Goal: Task Accomplishment & Management: Use online tool/utility

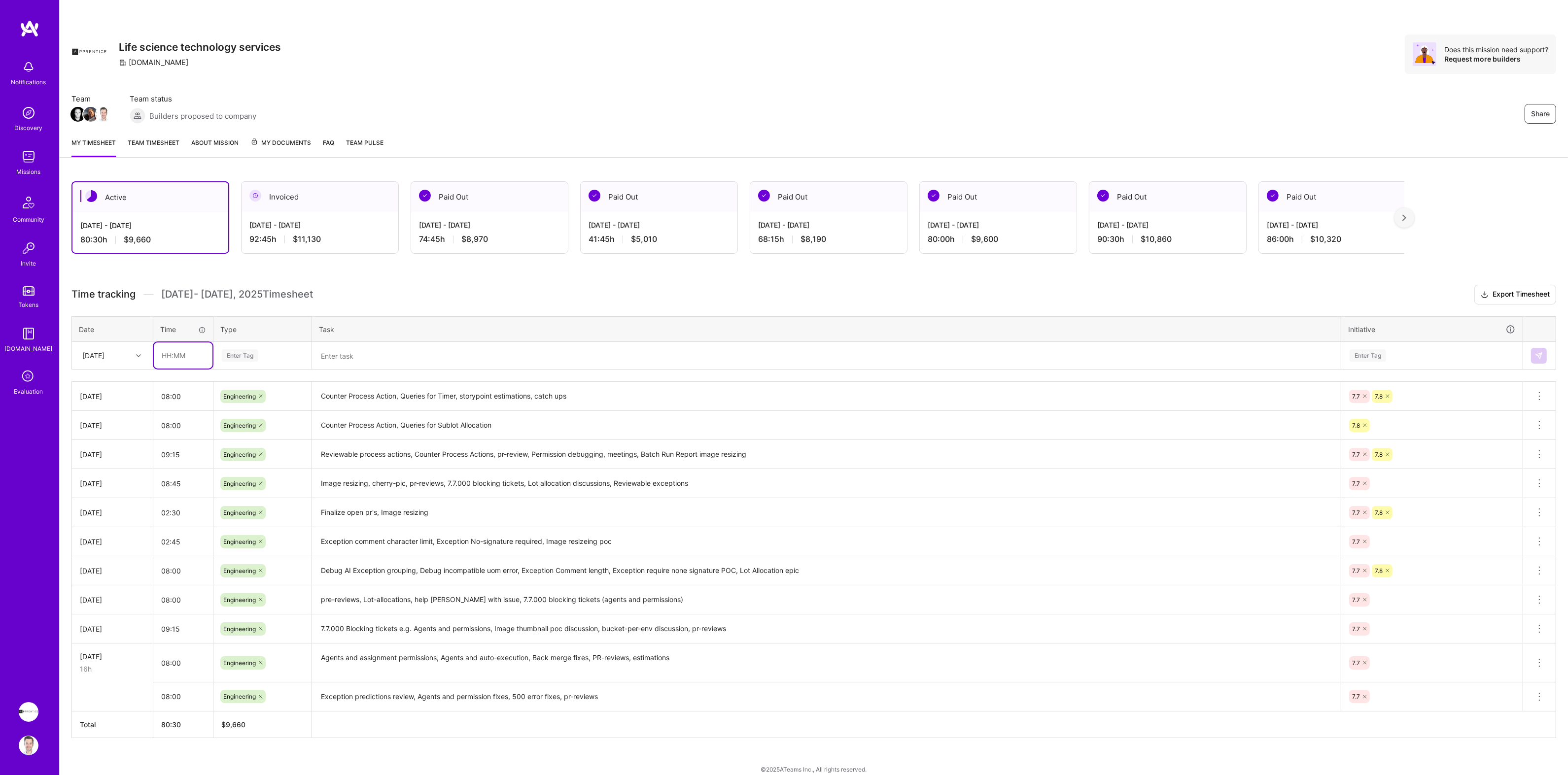
click at [173, 356] on input "text" at bounding box center [183, 355] width 59 height 26
type input "08:00"
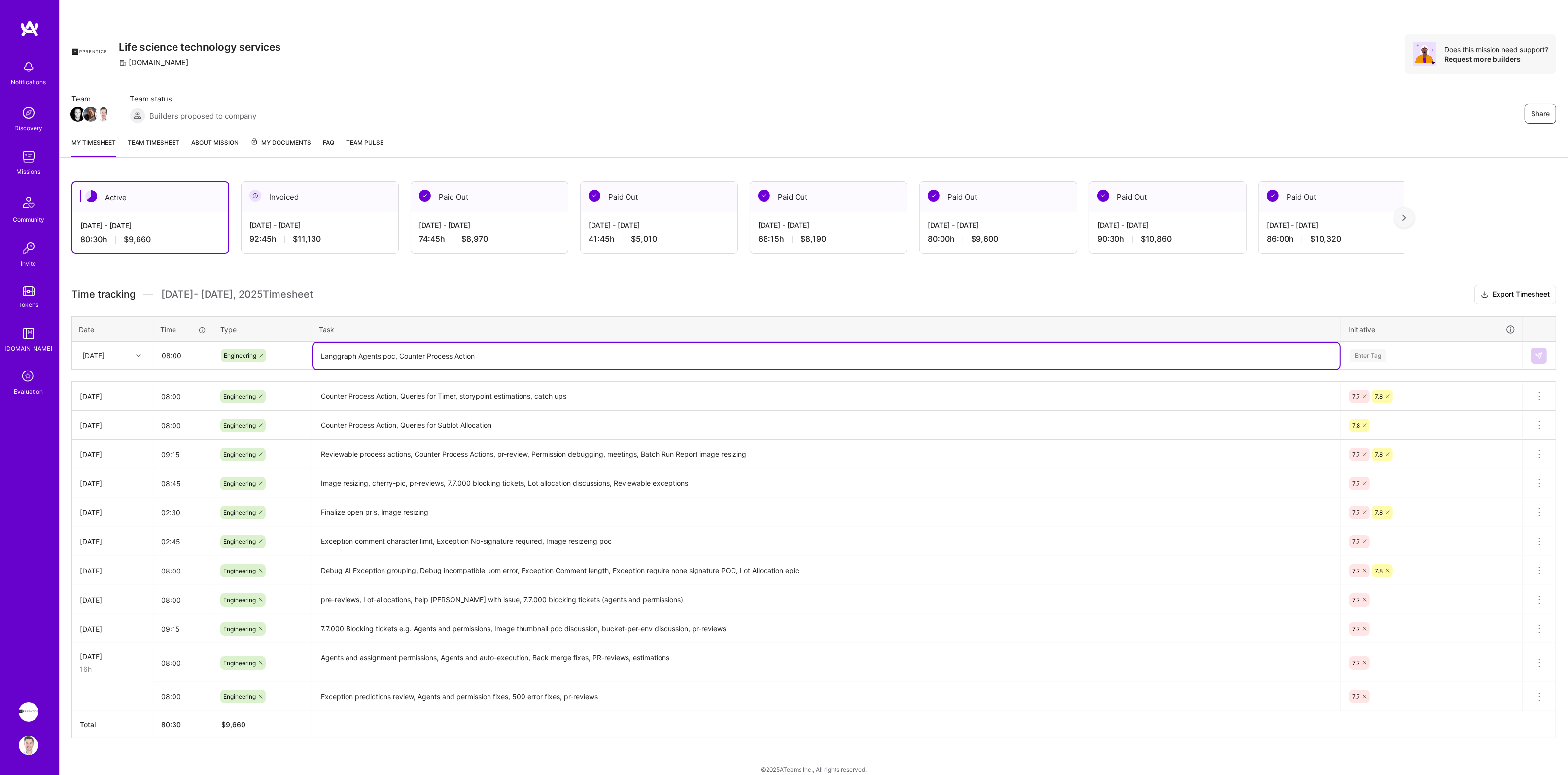
type textarea "Langgraph Agents poc, Counter Process Action"
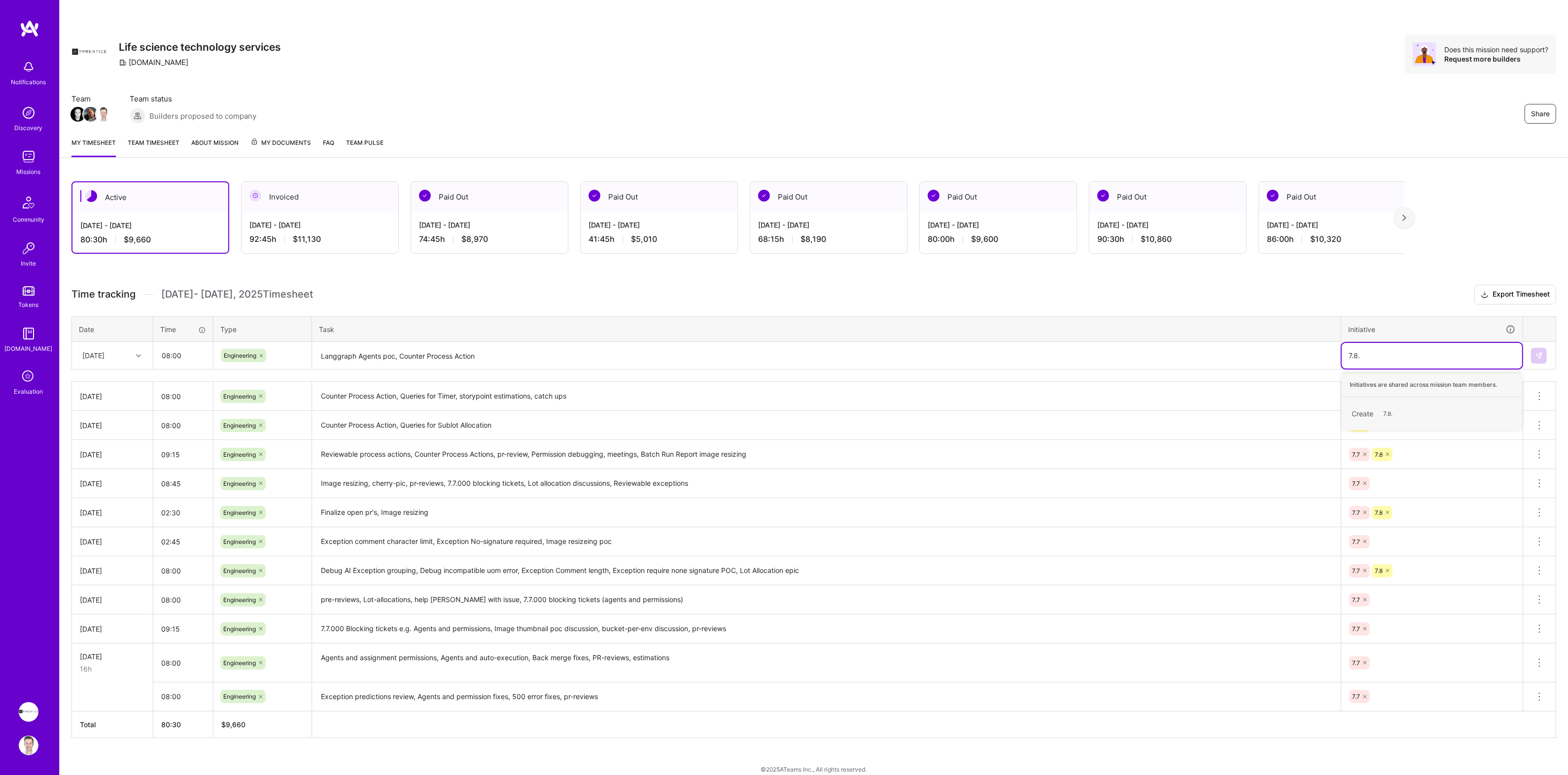
type input "7.8"
click at [1129, 357] on textarea "Langgraph Agents poc, Counter Process Action" at bounding box center [826, 355] width 1026 height 26
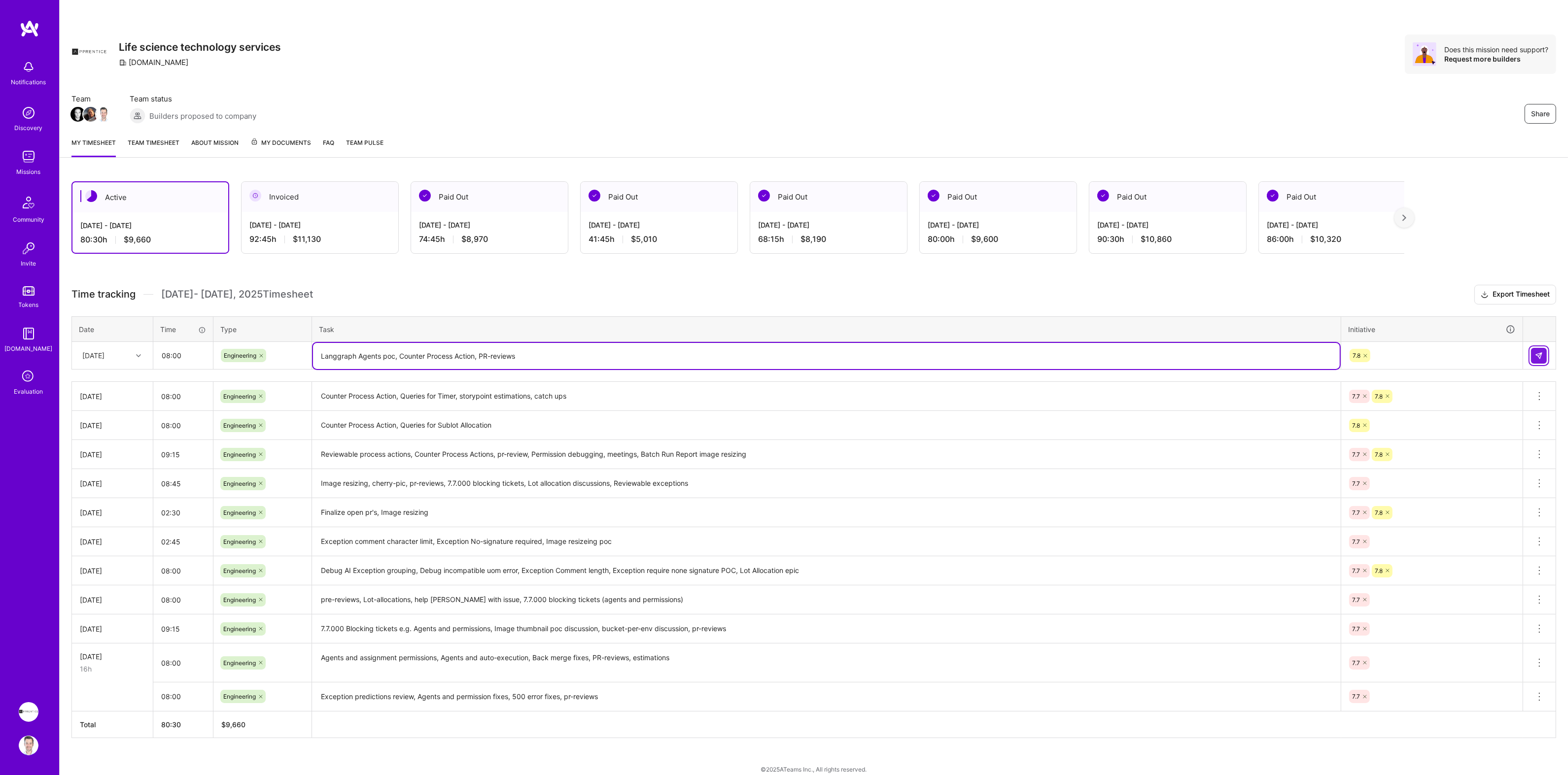
type textarea "Langgraph Agents poc, Counter Process Action, PR-reviews"
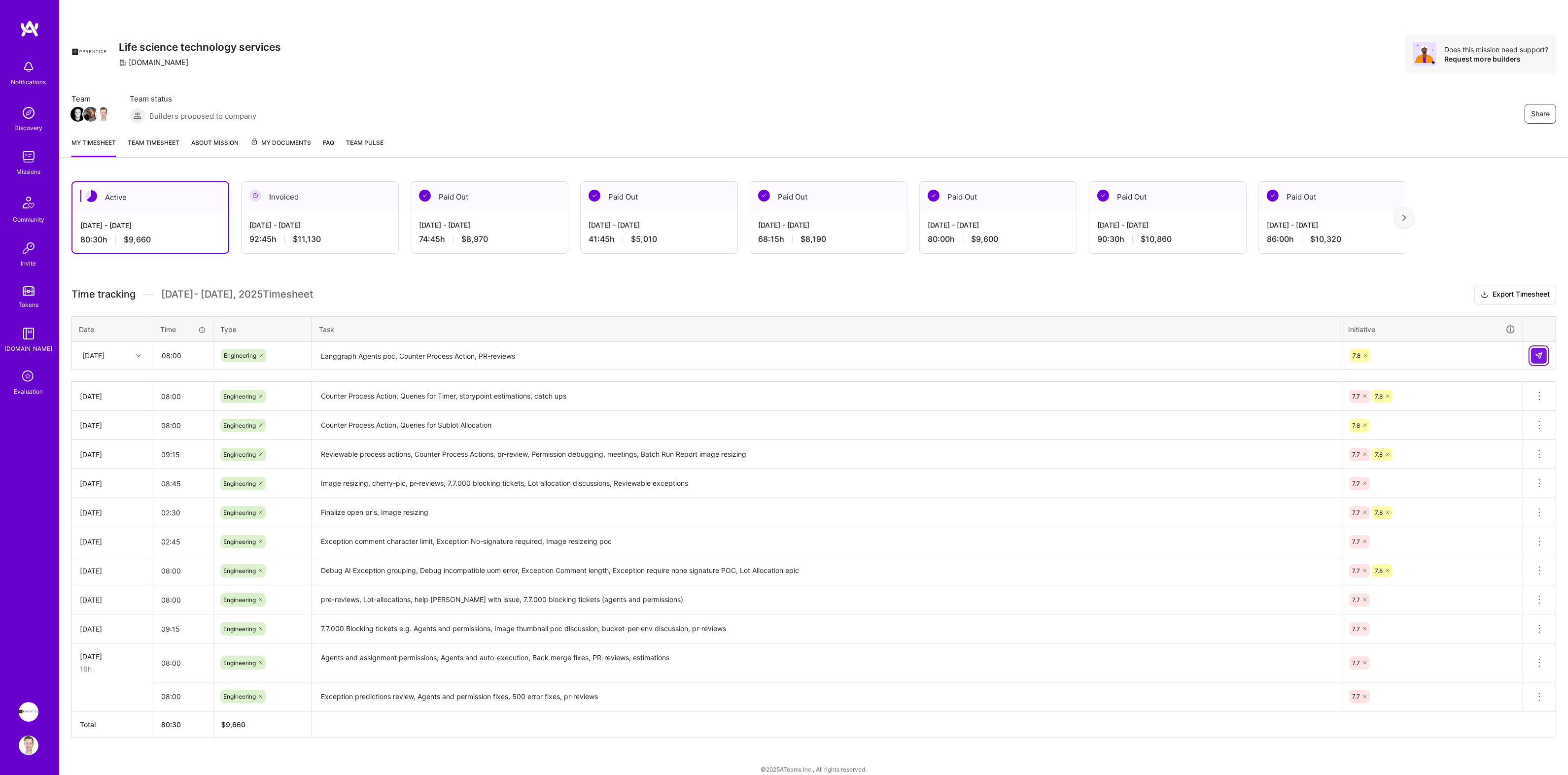
click at [1537, 355] on img at bounding box center [1539, 355] width 8 height 8
